Goal: Navigation & Orientation: Find specific page/section

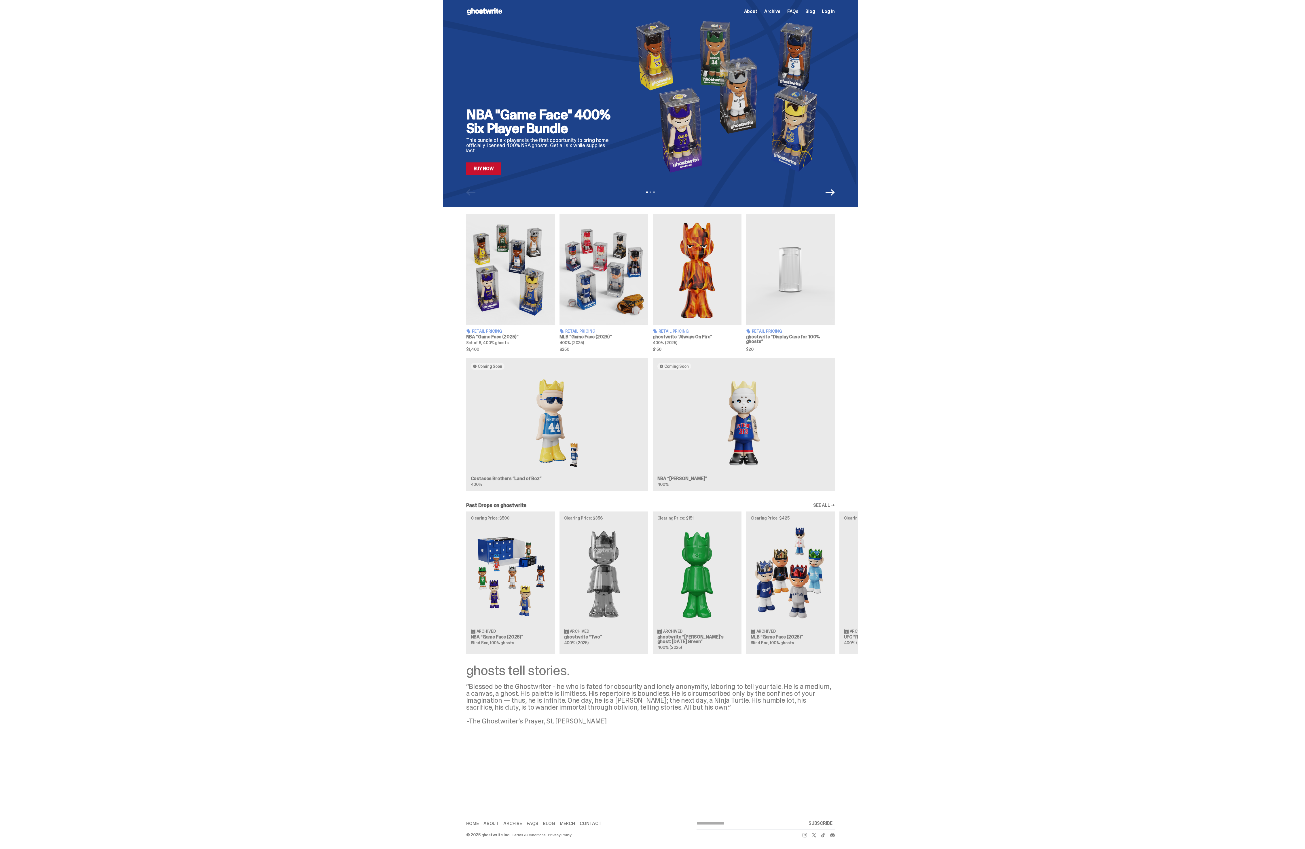
click at [731, 407] on div "Coming Soon Costacos Brothers “Land of Boz” 400% Coming Soon NBA “[PERSON_NAME]…" at bounding box center [650, 427] width 415 height 138
click at [735, 418] on div "Coming Soon Costacos Brothers “Land of Boz” 400% Coming Soon NBA “[PERSON_NAME]…" at bounding box center [650, 427] width 415 height 138
click at [773, 13] on span "Archive" at bounding box center [772, 11] width 16 height 5
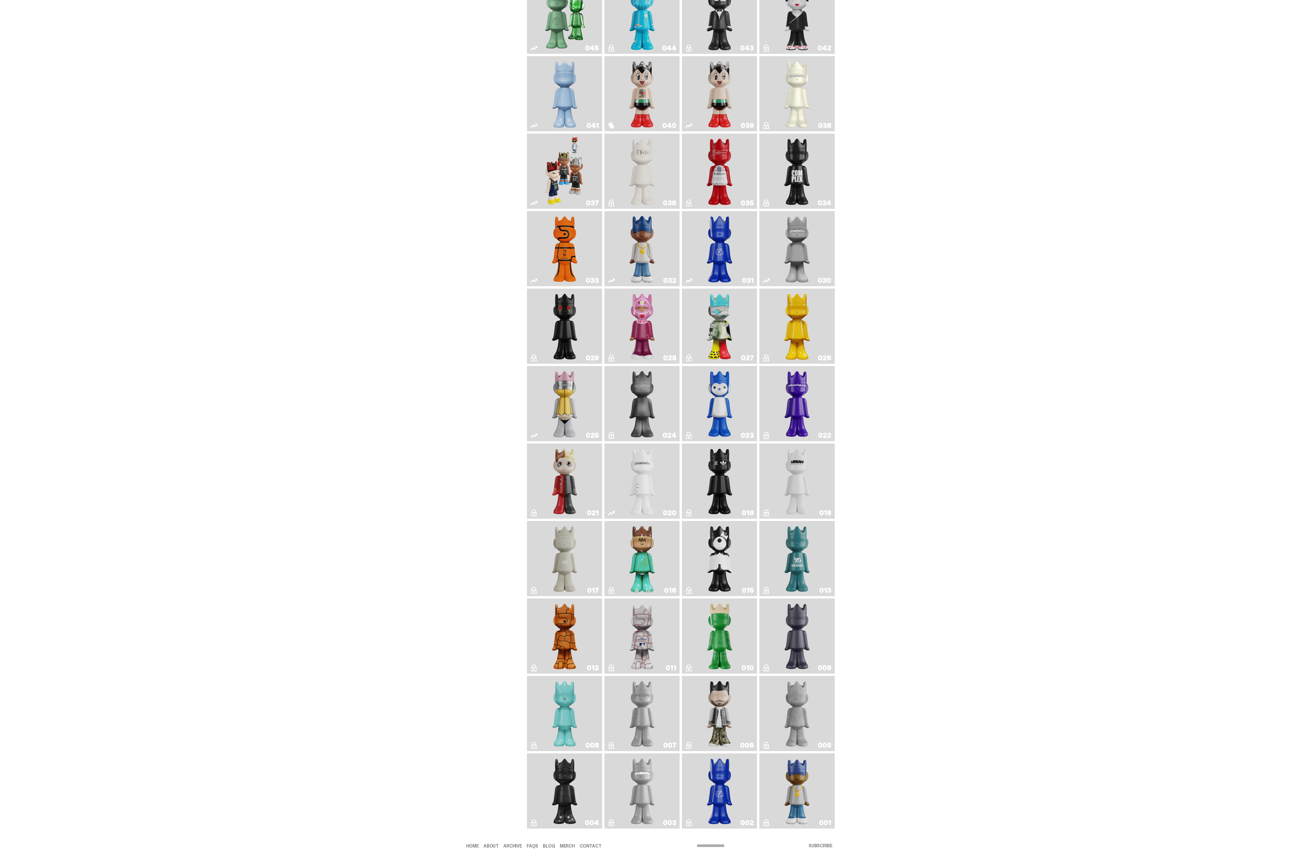
scroll to position [378, 0]
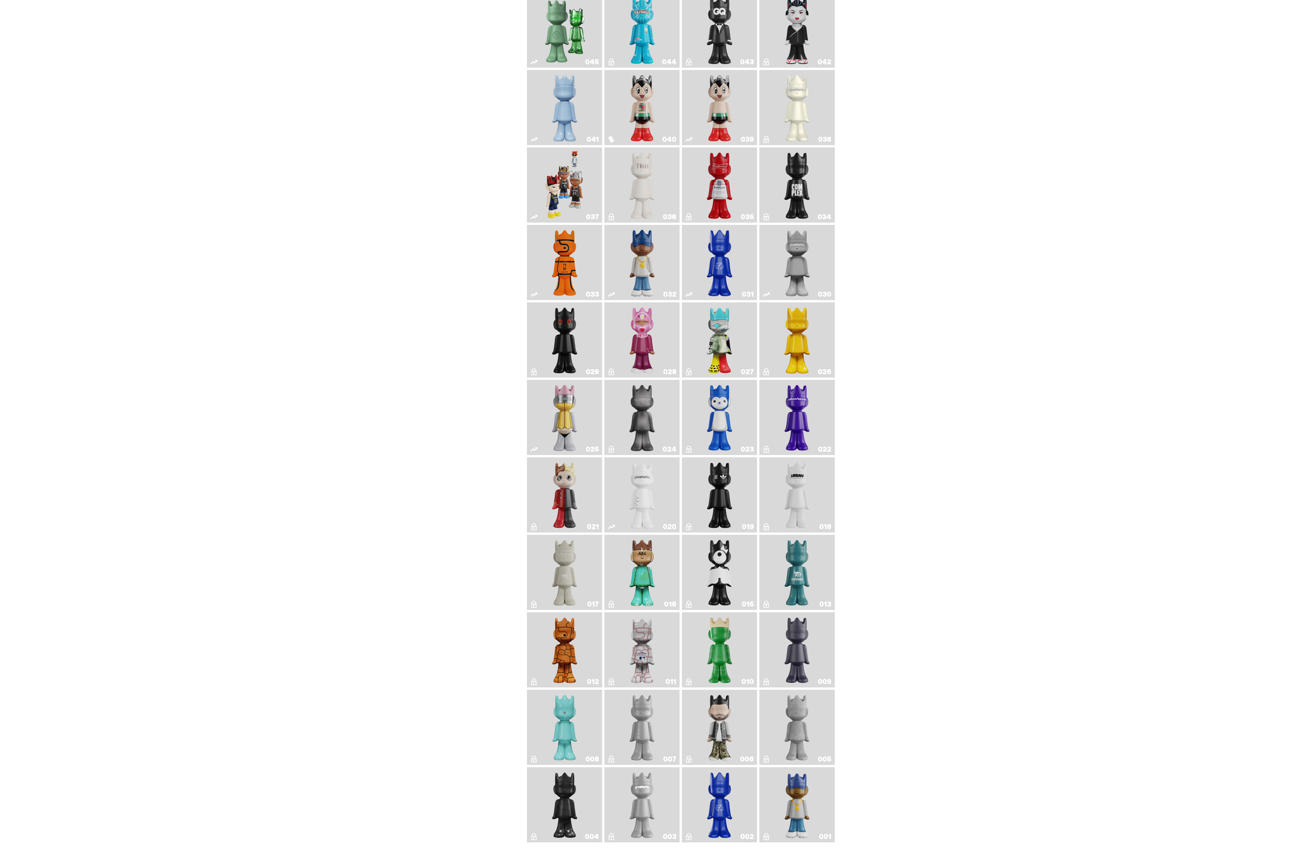
click at [821, 244] on link "030" at bounding box center [797, 262] width 68 height 71
